Goal: Task Accomplishment & Management: Manage account settings

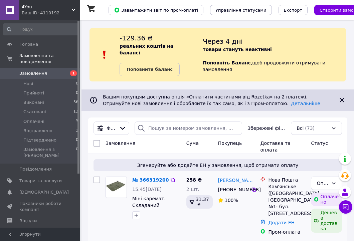
click at [151, 177] on link "№ 366319200" at bounding box center [150, 179] width 36 height 5
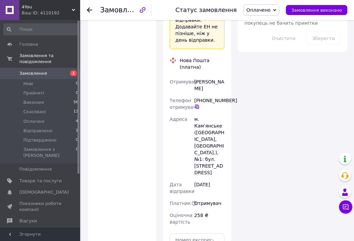
scroll to position [467, 0]
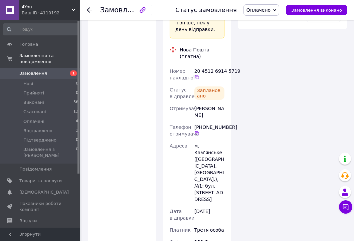
click at [44, 70] on span "Замовлення" at bounding box center [40, 73] width 42 height 6
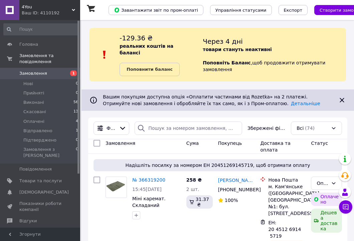
click at [30, 70] on span "Замовлення" at bounding box center [33, 73] width 28 height 6
